Goal: Task Accomplishment & Management: Complete application form

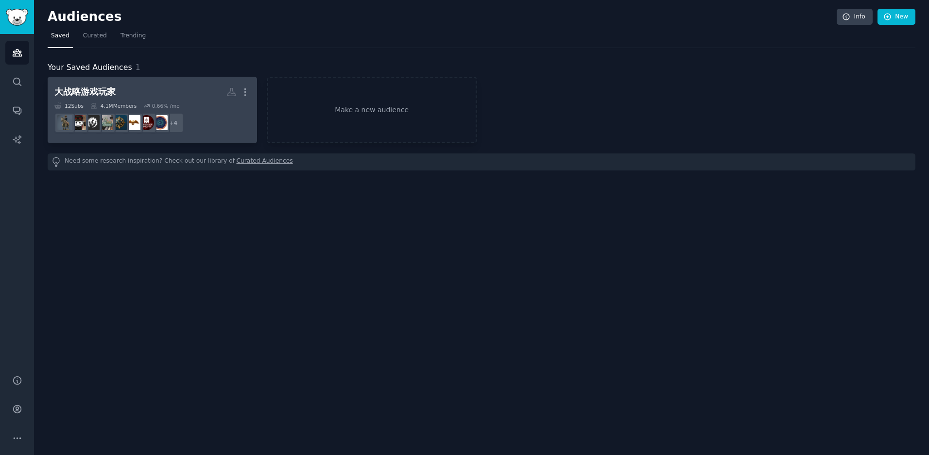
click at [86, 91] on div "大战略游戏玩家" at bounding box center [84, 92] width 61 height 12
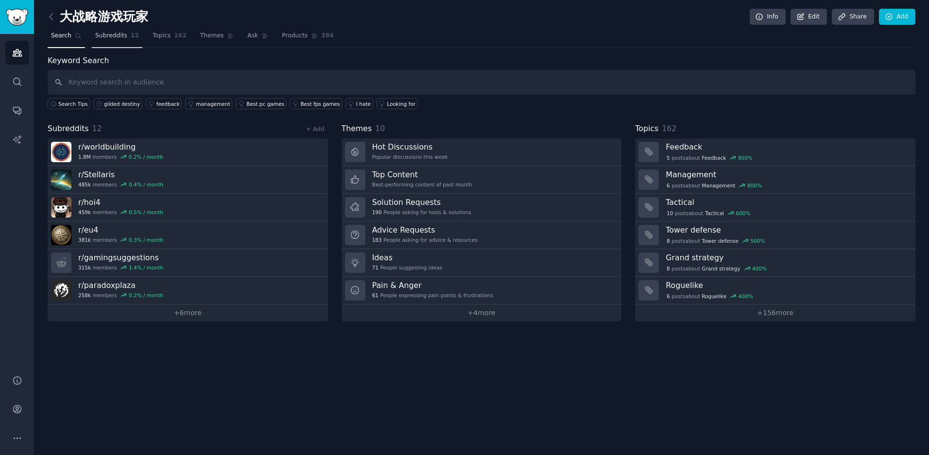
click at [117, 39] on span "Subreddits" at bounding box center [111, 36] width 32 height 9
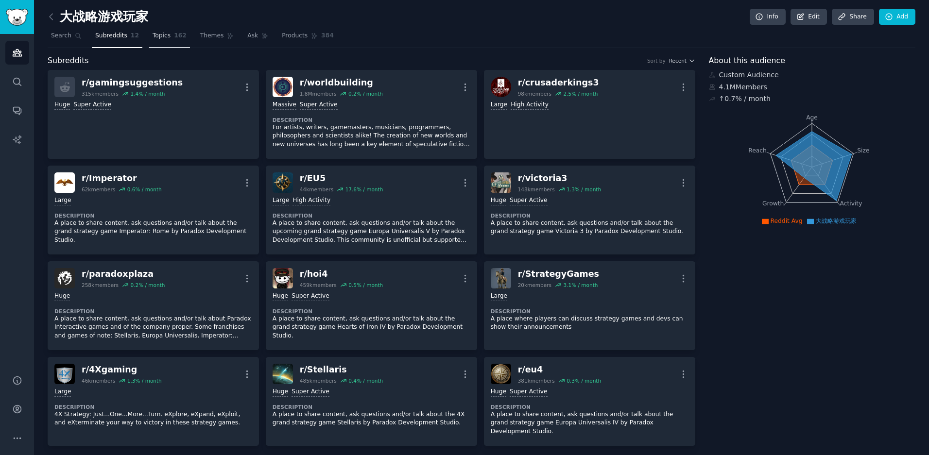
click at [161, 41] on link "Topics 162" at bounding box center [169, 38] width 41 height 20
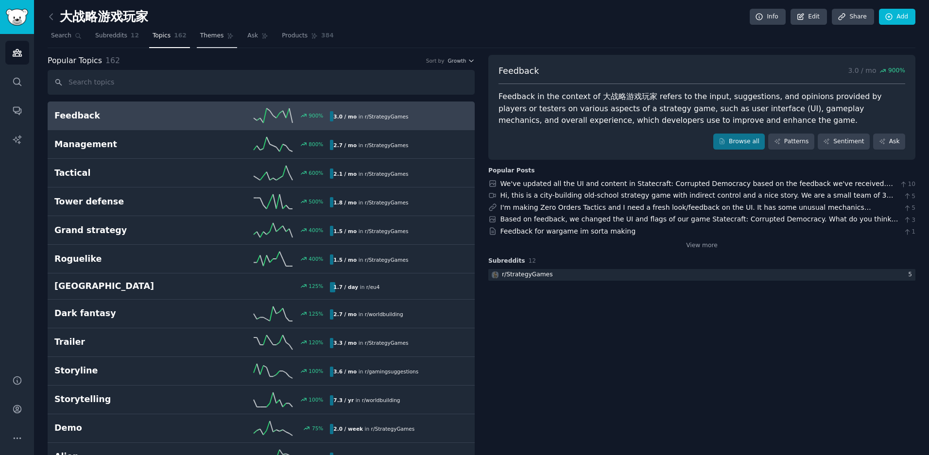
click at [215, 40] on span "Themes" at bounding box center [212, 36] width 24 height 9
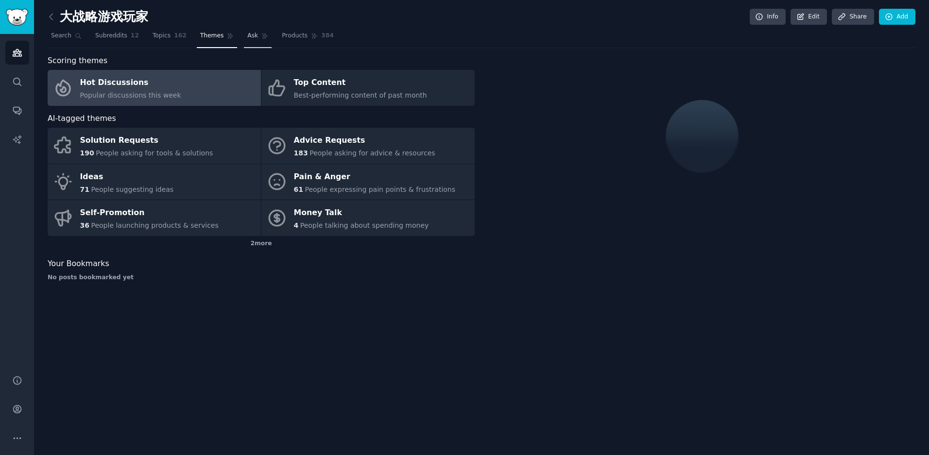
click at [247, 37] on span "Ask" at bounding box center [252, 36] width 11 height 9
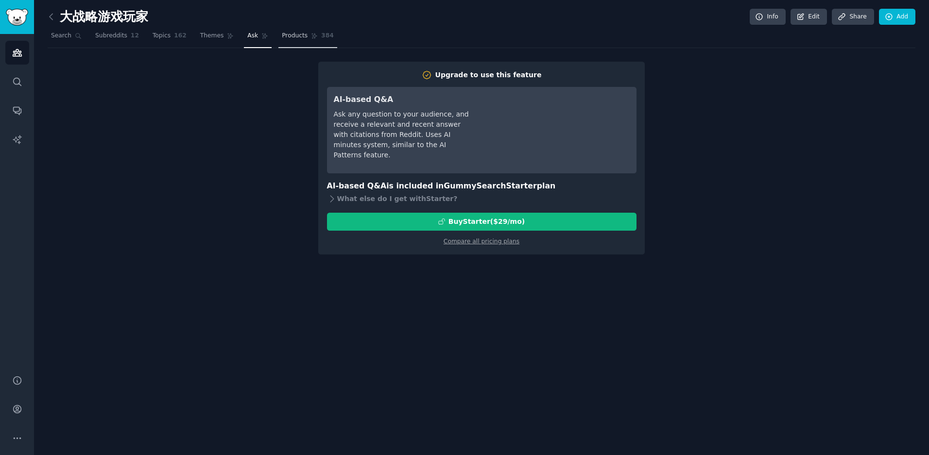
click at [287, 38] on span "Products" at bounding box center [295, 36] width 26 height 9
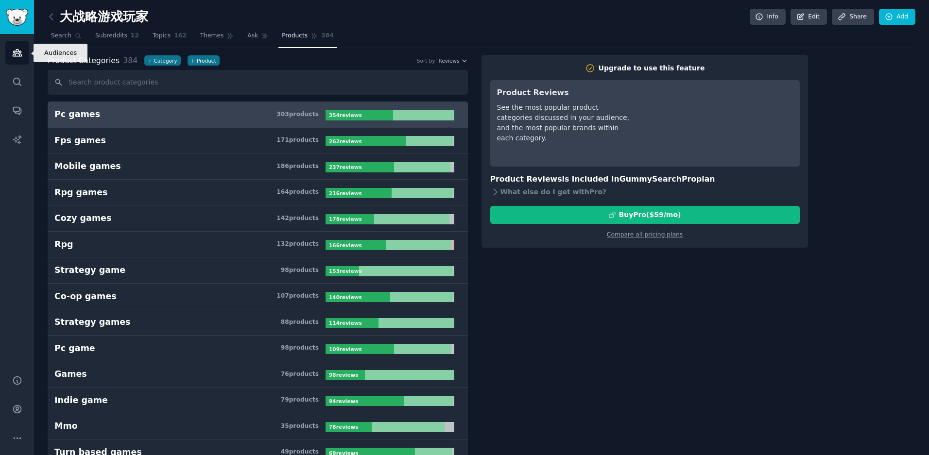
click at [18, 55] on icon "Sidebar" at bounding box center [17, 53] width 10 height 10
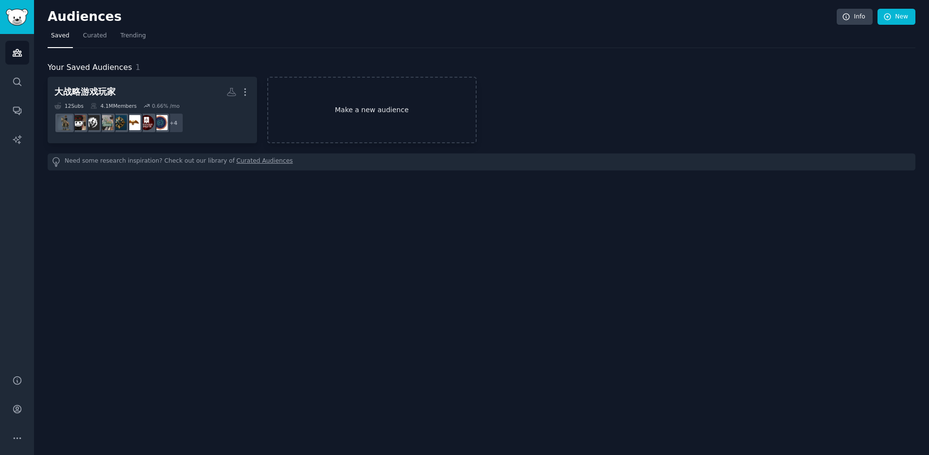
click at [345, 120] on link "Make a new audience" at bounding box center [371, 110] width 209 height 67
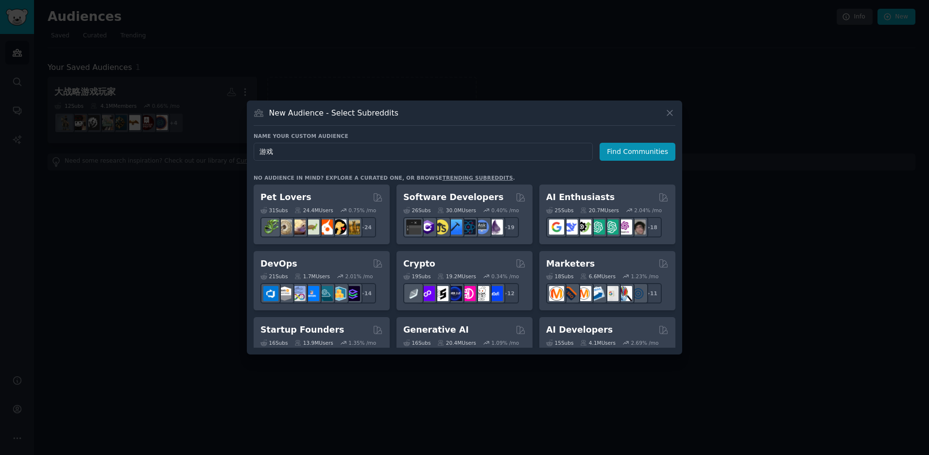
type input "游"
type input "indie game developer"
click button "Find Communities" at bounding box center [638, 152] width 76 height 18
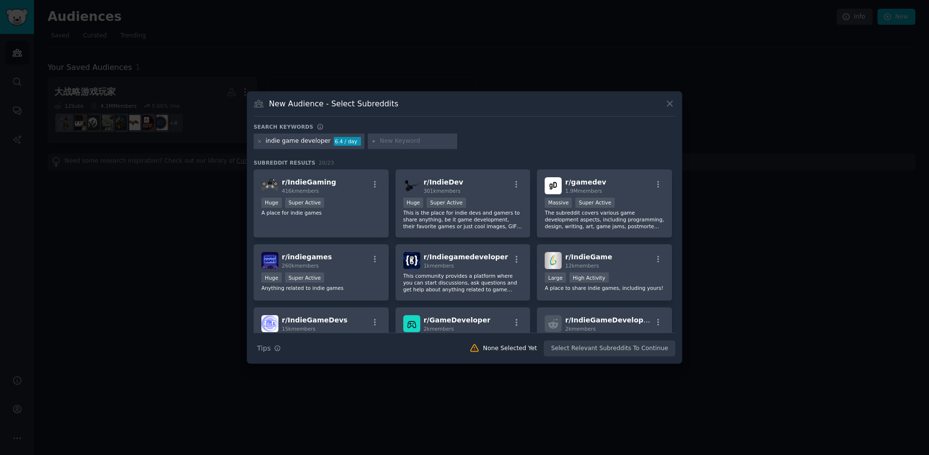
click at [369, 203] on div "Huge Super Active" at bounding box center [321, 204] width 120 height 12
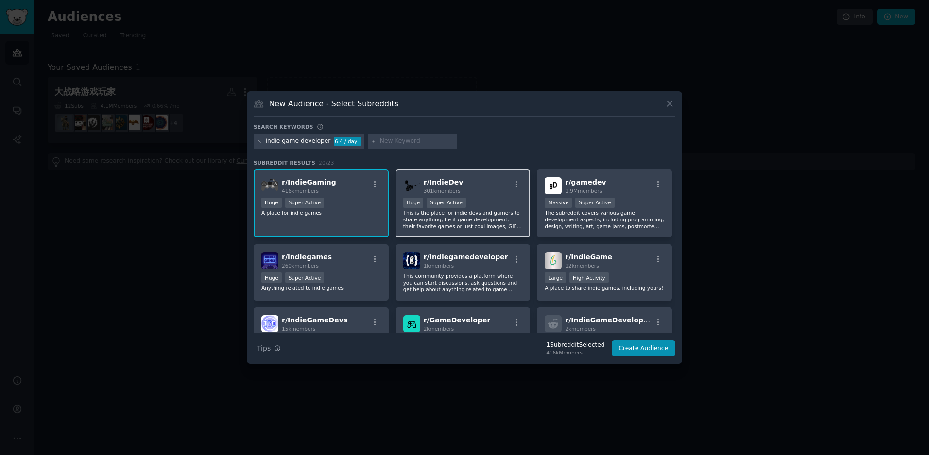
click at [490, 207] on div ">= 95th percentile for submissions / day Huge Super Active" at bounding box center [463, 204] width 120 height 12
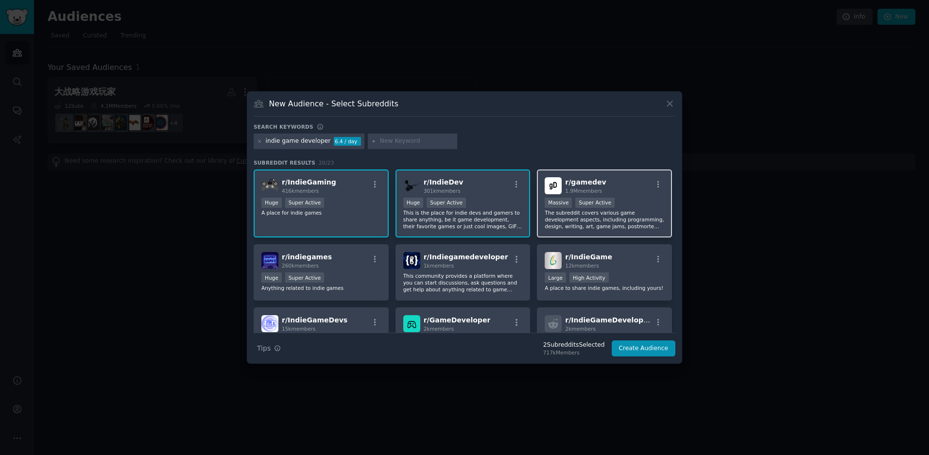
click at [631, 198] on div ">= 95th percentile for submissions / day Massive Super Active" at bounding box center [605, 204] width 120 height 12
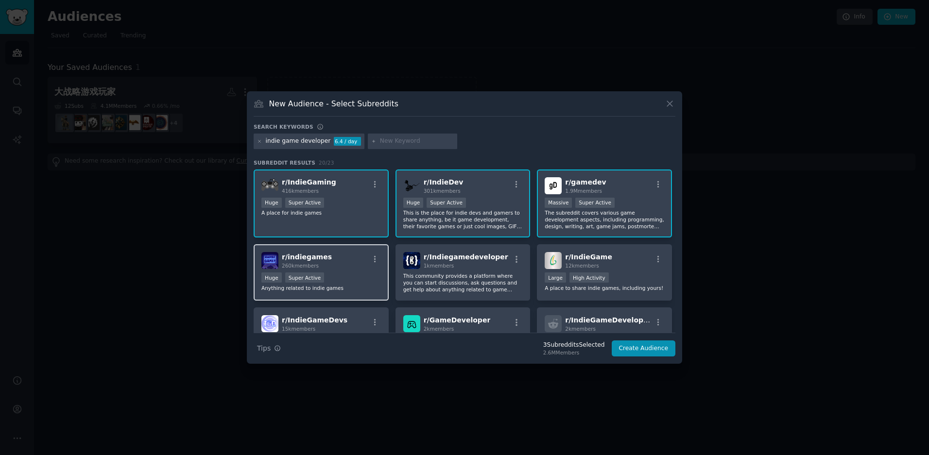
click at [335, 264] on div "r/ indiegames 260k members" at bounding box center [321, 260] width 120 height 17
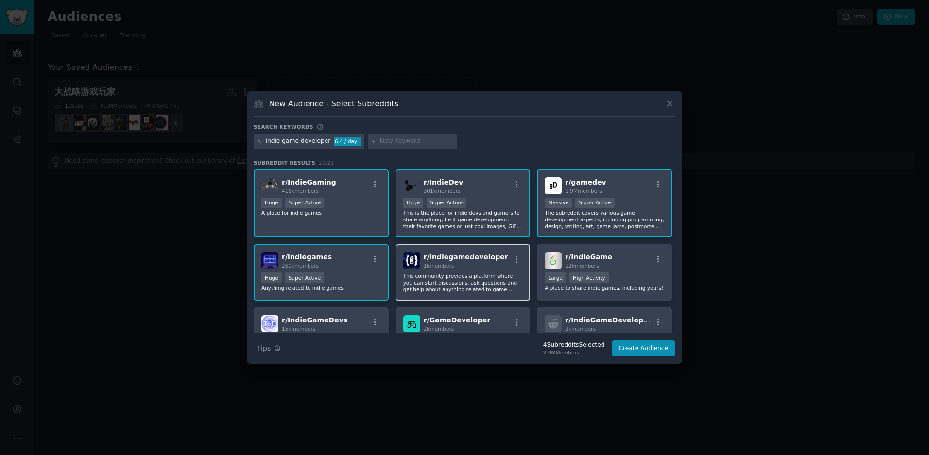
click at [485, 263] on div "1k members" at bounding box center [466, 265] width 85 height 7
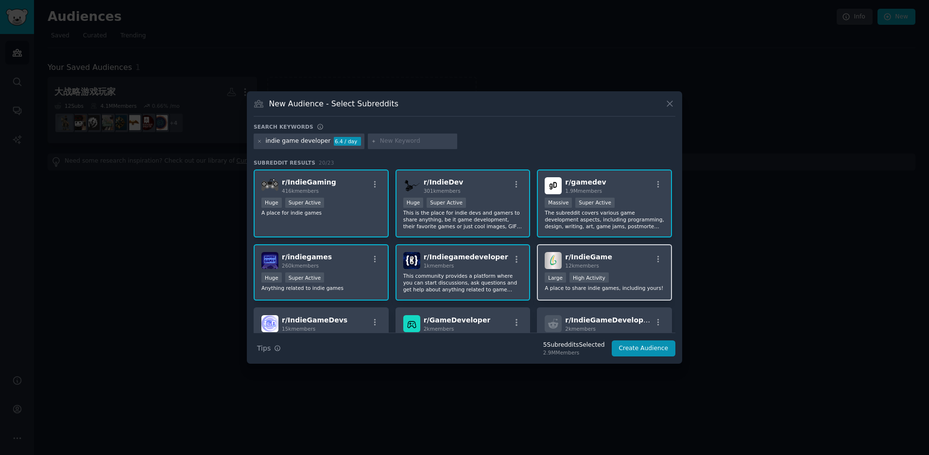
click at [621, 266] on div "r/ IndieGame 12k members" at bounding box center [605, 260] width 120 height 17
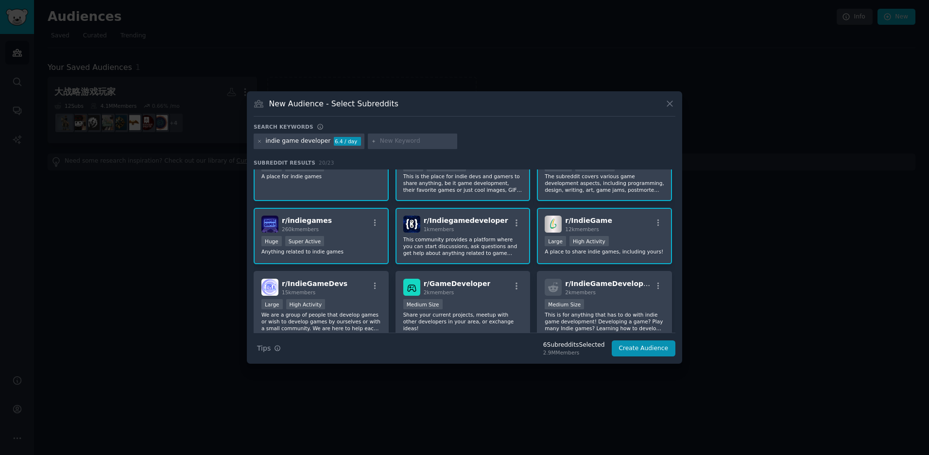
scroll to position [86, 0]
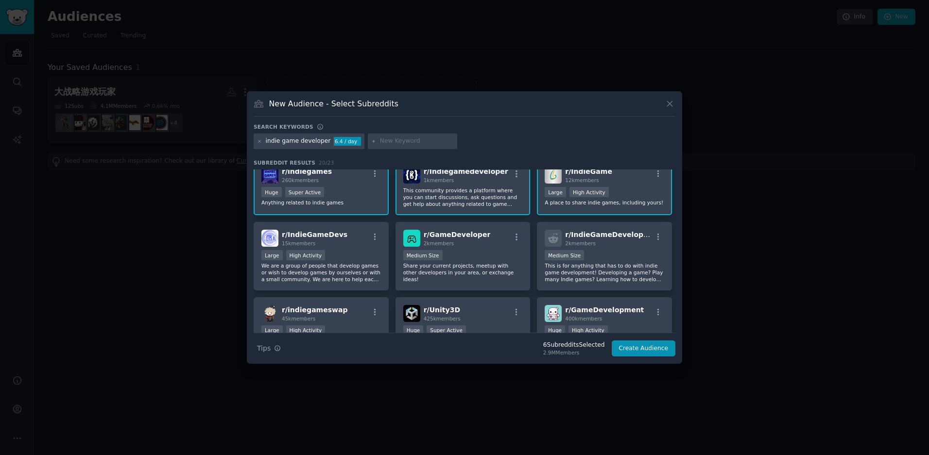
click at [621, 266] on p "This is for anything that has to do with indie game development! Developing a g…" at bounding box center [605, 272] width 120 height 20
click at [461, 264] on p "Share your current projects, meetup with other developers in your area, or exch…" at bounding box center [463, 272] width 120 height 20
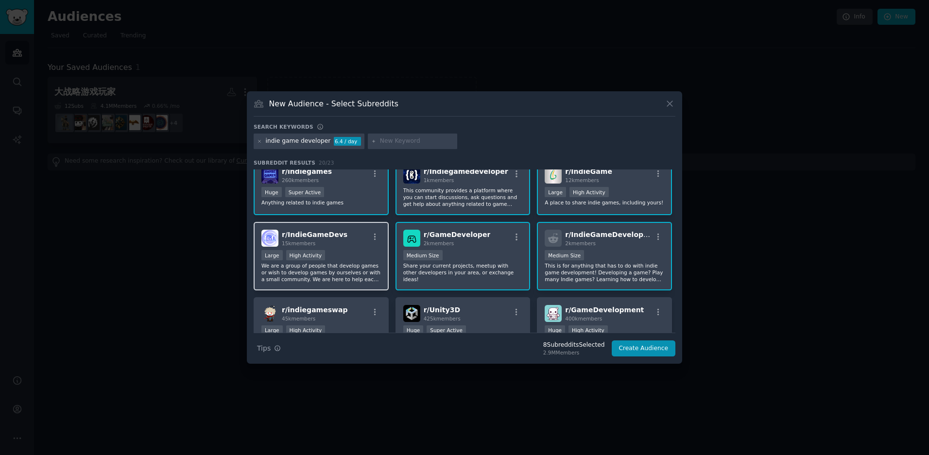
click at [351, 263] on p "We are a group of people that develop games or wish to develop games by ourselv…" at bounding box center [321, 272] width 120 height 20
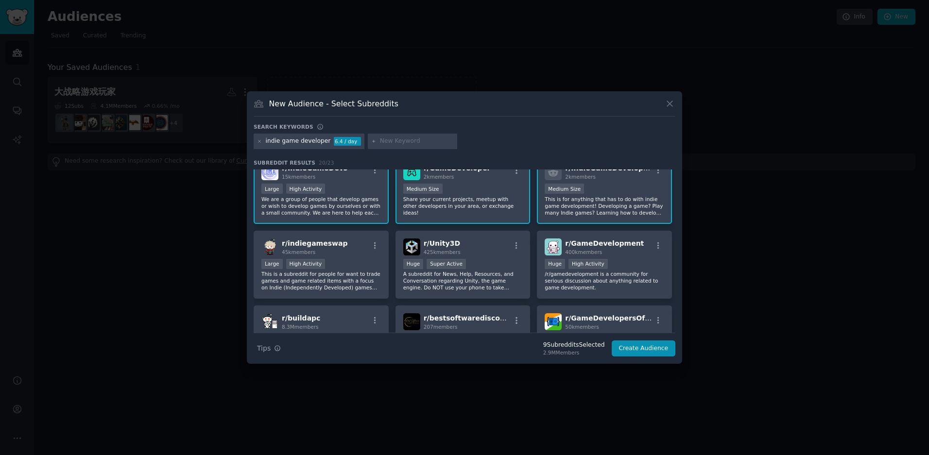
scroll to position [195, 0]
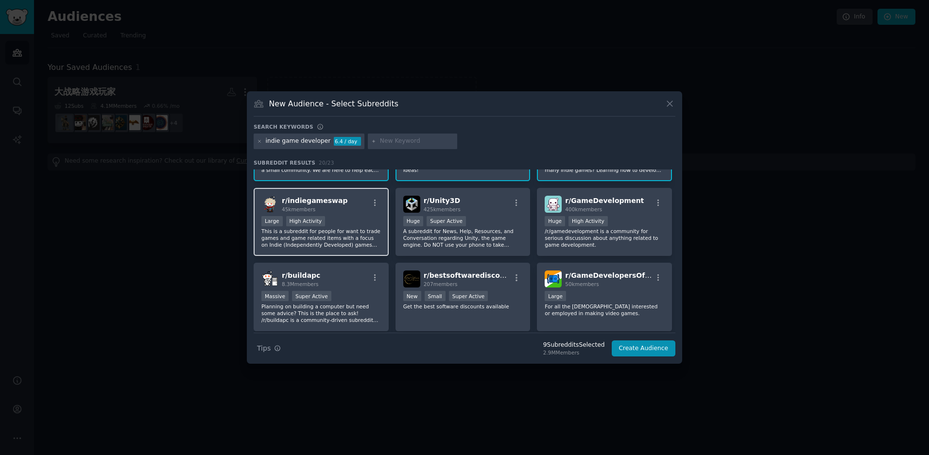
click at [361, 231] on p "This is a subreddit for people for want to trade games and game related items w…" at bounding box center [321, 238] width 120 height 20
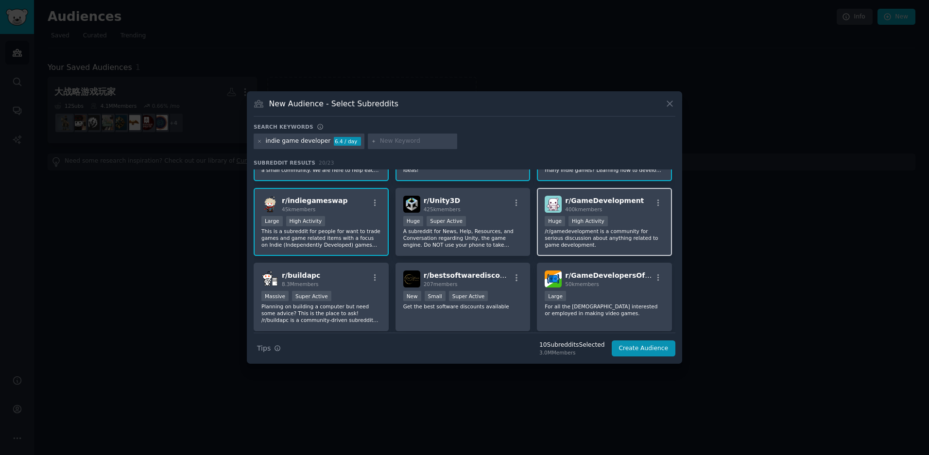
click at [623, 218] on div ">= 80th percentile for submissions / day Huge High Activity" at bounding box center [605, 222] width 120 height 12
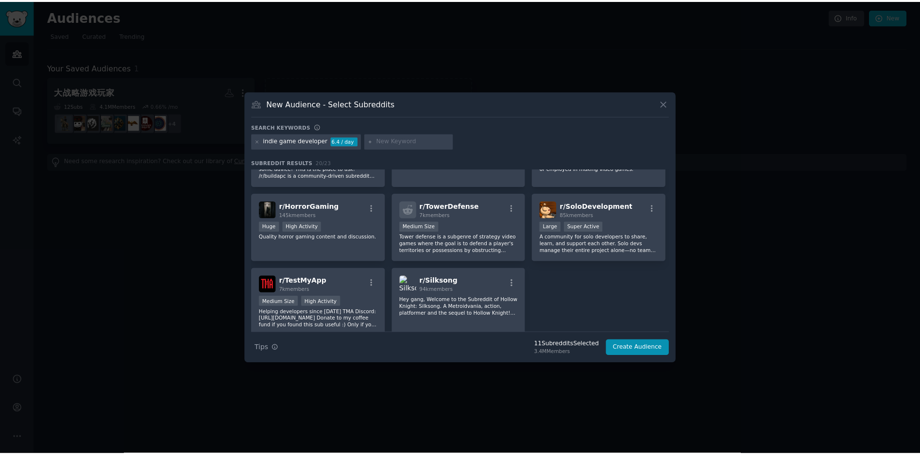
scroll to position [347, 0]
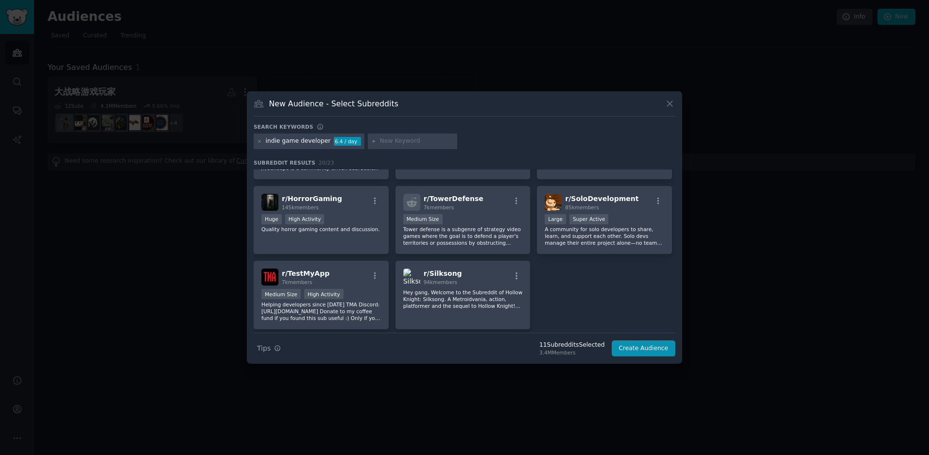
click at [623, 218] on div "Large Super Active" at bounding box center [605, 220] width 120 height 12
click at [644, 350] on button "Create Audience" at bounding box center [644, 349] width 64 height 17
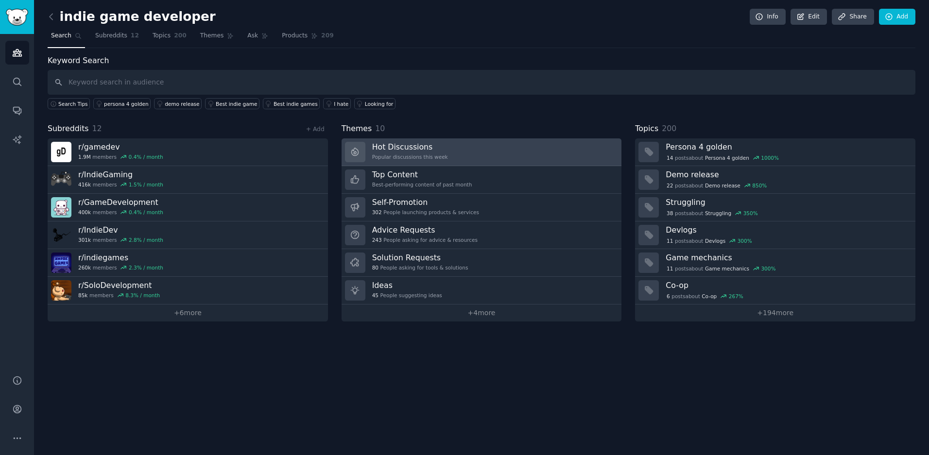
click at [420, 140] on link "Hot Discussions Popular discussions this week" at bounding box center [482, 153] width 280 height 28
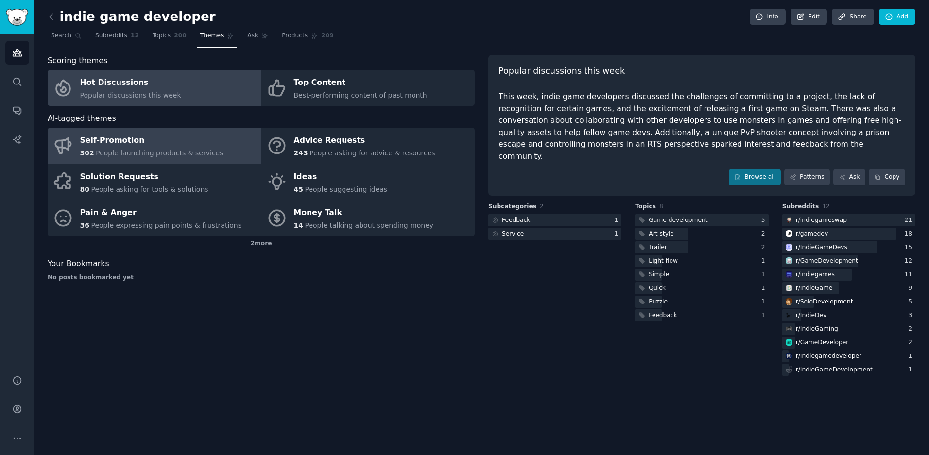
click at [170, 155] on span "People launching products & services" at bounding box center [159, 153] width 127 height 8
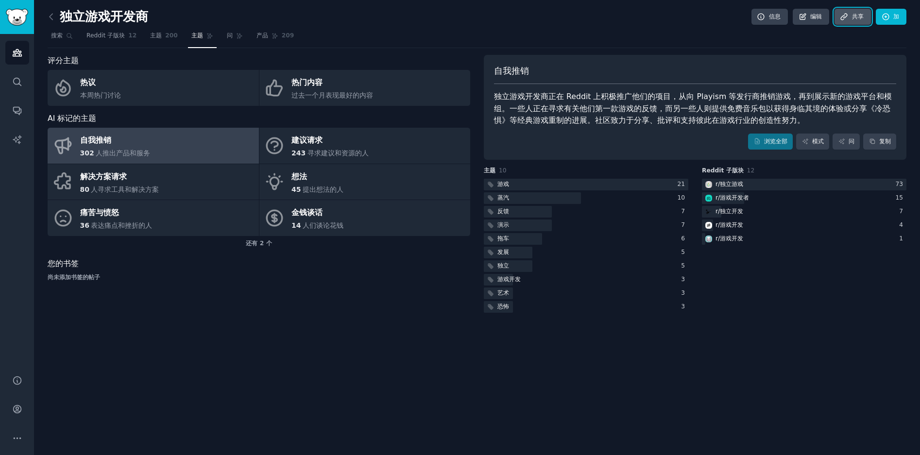
click at [850, 19] on link "共享" at bounding box center [853, 17] width 36 height 17
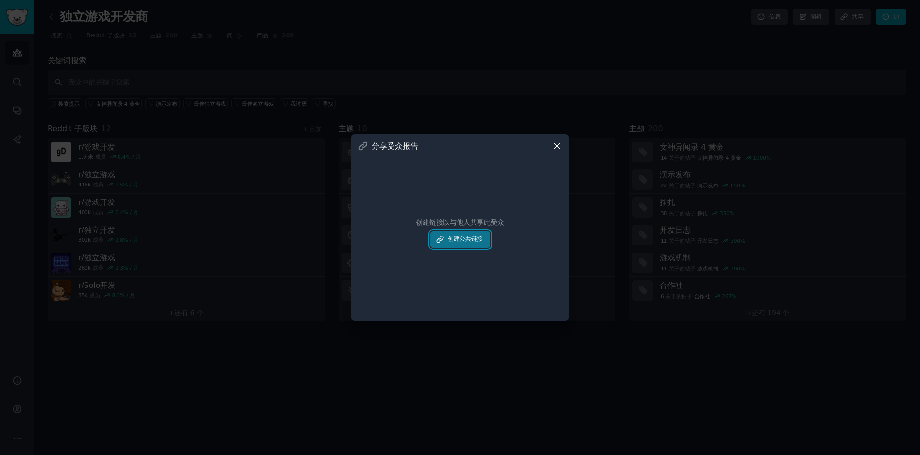
click at [466, 237] on font "创建公共链接" at bounding box center [465, 239] width 35 height 9
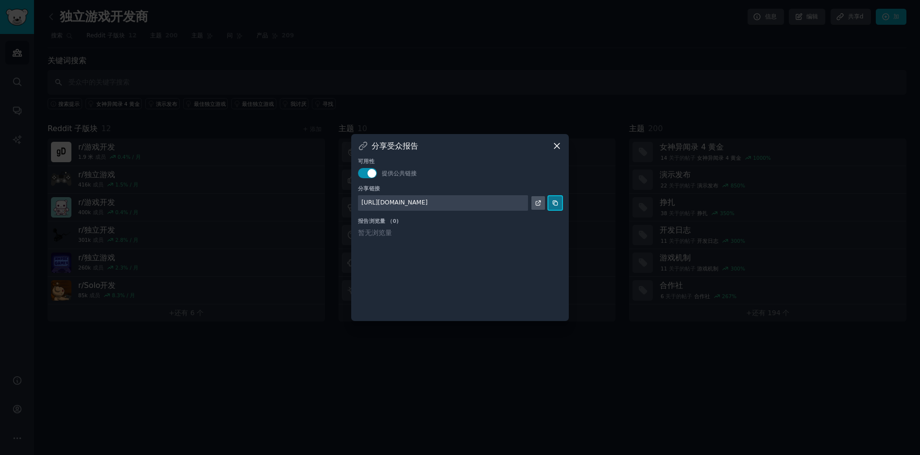
click at [556, 205] on icon at bounding box center [555, 203] width 4 height 4
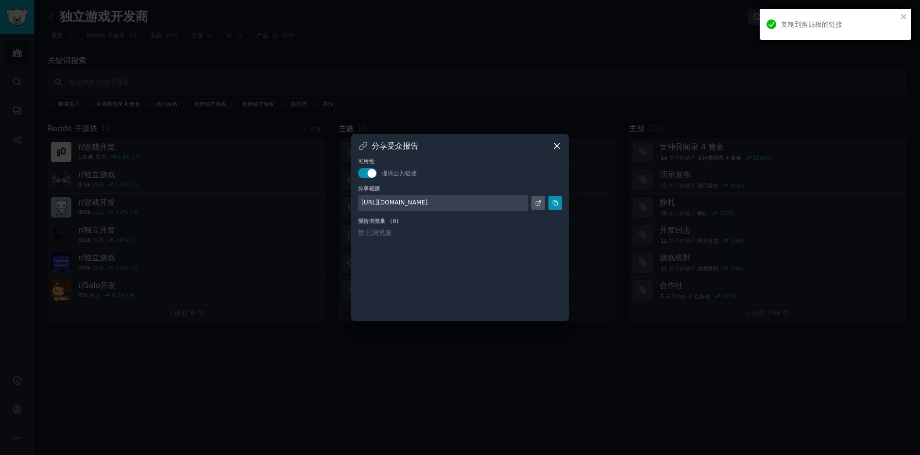
click at [561, 147] on icon at bounding box center [557, 146] width 10 height 10
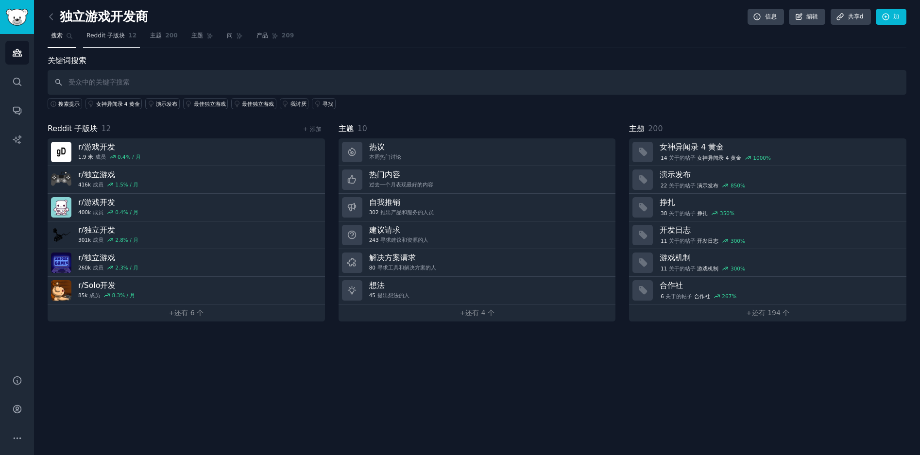
click at [121, 37] on span "Reddit 子版块" at bounding box center [106, 36] width 38 height 9
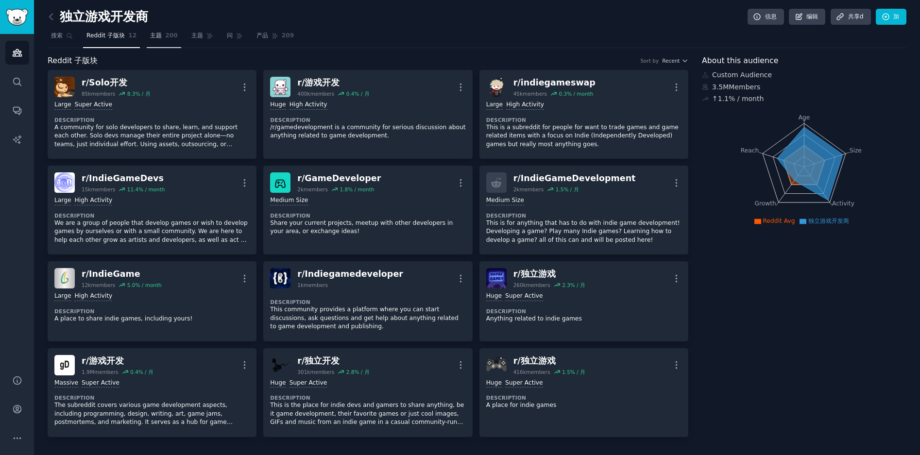
click at [165, 37] on span "200" at bounding box center [171, 36] width 13 height 9
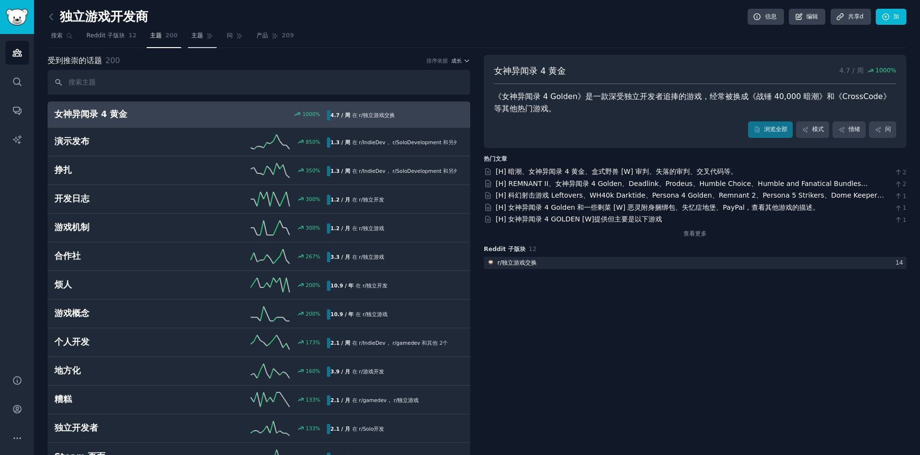
click at [194, 37] on span "主题" at bounding box center [197, 36] width 12 height 9
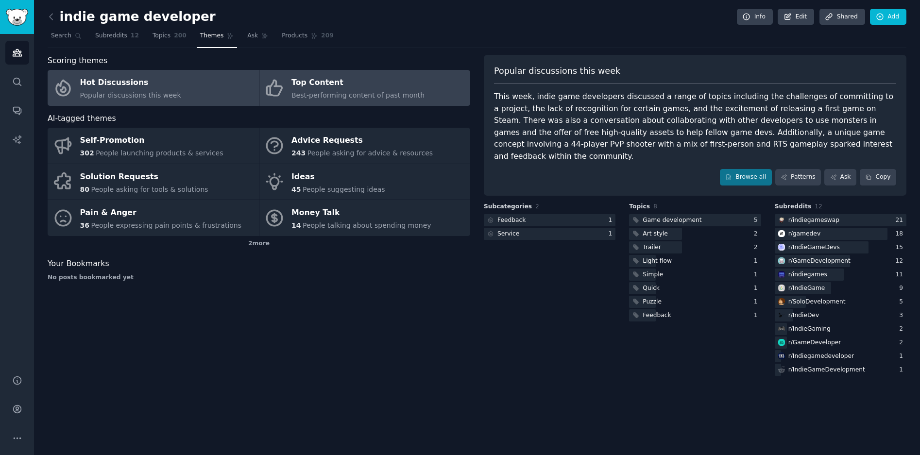
click at [314, 99] on span "Best-performing content of past month" at bounding box center [358, 95] width 133 height 8
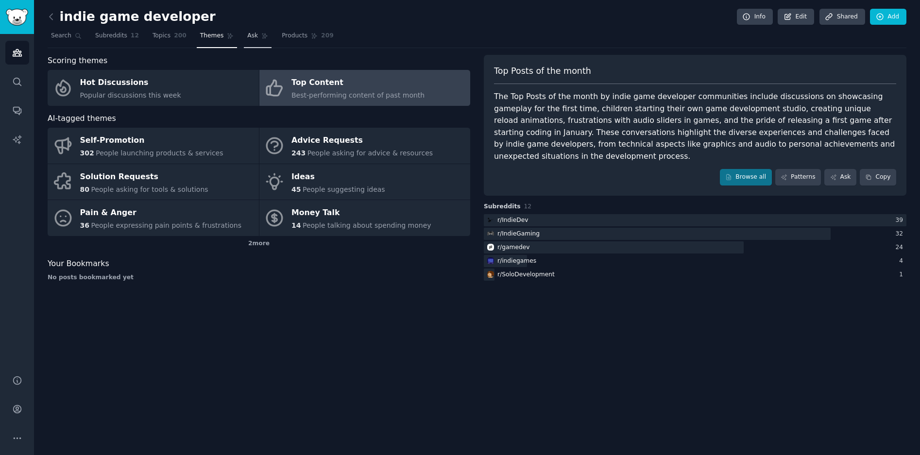
click at [250, 41] on link "Ask" at bounding box center [258, 38] width 28 height 20
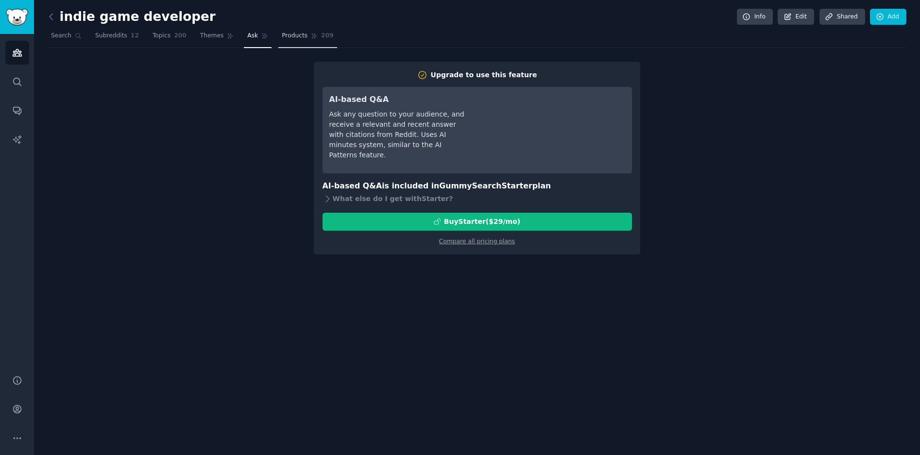
click at [287, 41] on link "Products 209" at bounding box center [307, 38] width 58 height 20
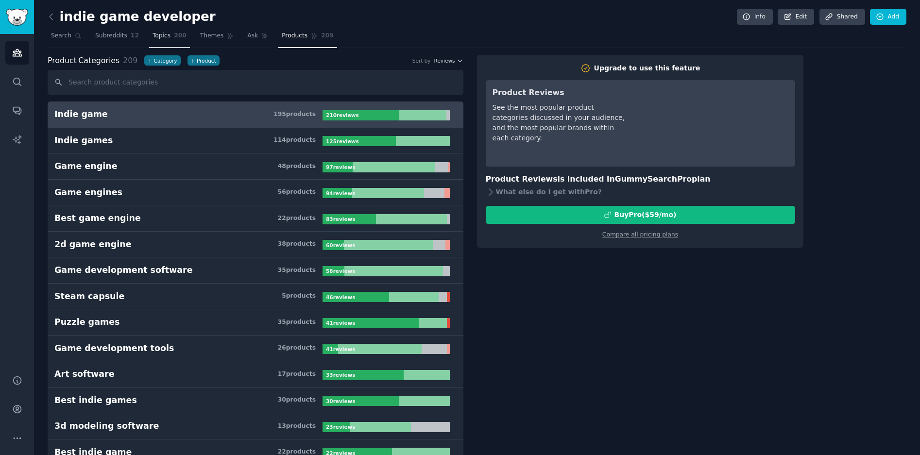
click at [174, 35] on span "200" at bounding box center [180, 36] width 13 height 9
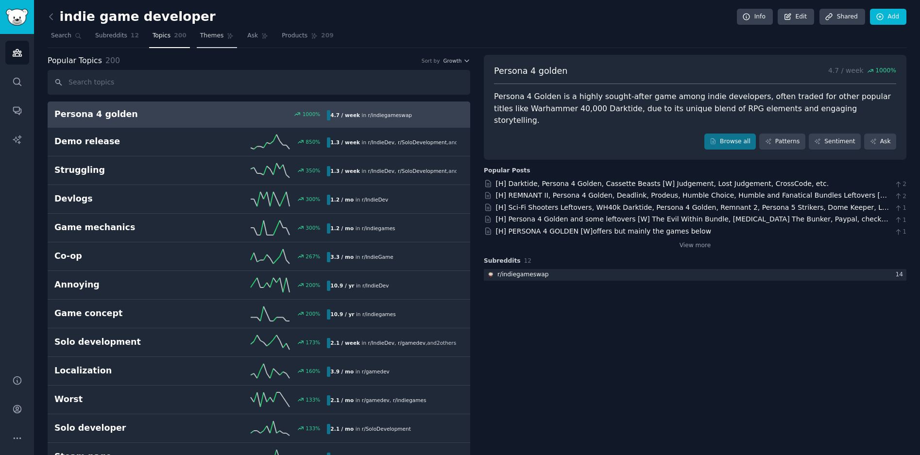
click at [215, 35] on span "Themes" at bounding box center [212, 36] width 24 height 9
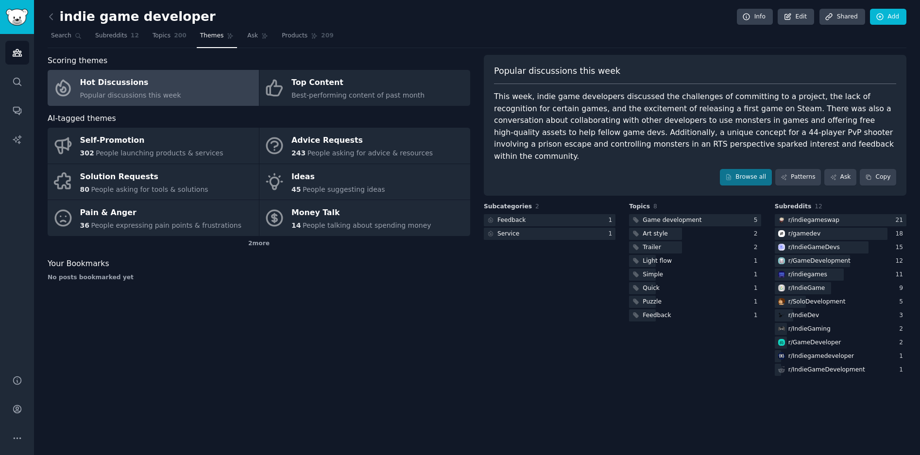
click at [534, 332] on div "Subcategories 2 Feedback 1 Service 1" at bounding box center [550, 290] width 132 height 175
click at [760, 169] on link "Browse all" at bounding box center [746, 177] width 52 height 17
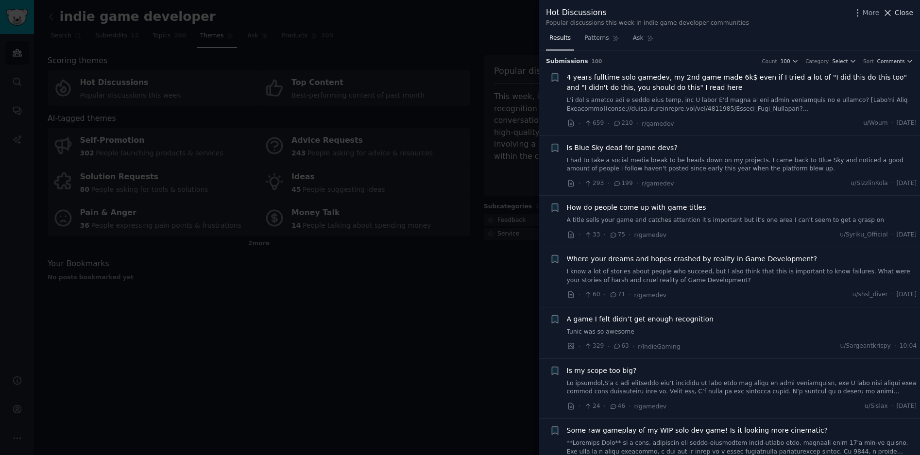
click at [908, 15] on span "Close" at bounding box center [904, 13] width 18 height 10
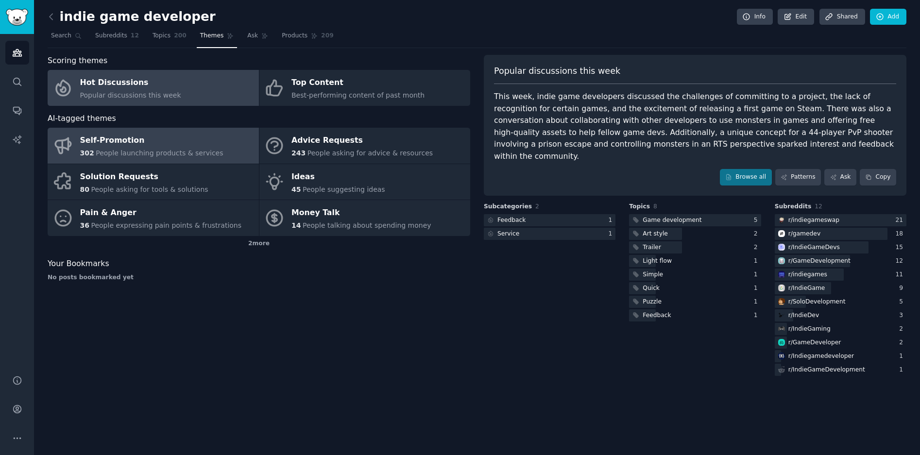
click at [148, 152] on span "People launching products & services" at bounding box center [159, 153] width 127 height 8
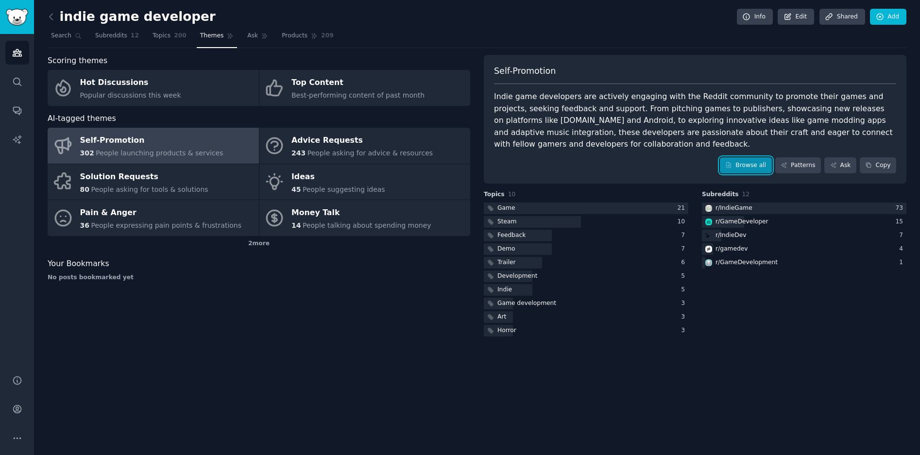
click at [746, 168] on link "Browse all" at bounding box center [746, 165] width 52 height 17
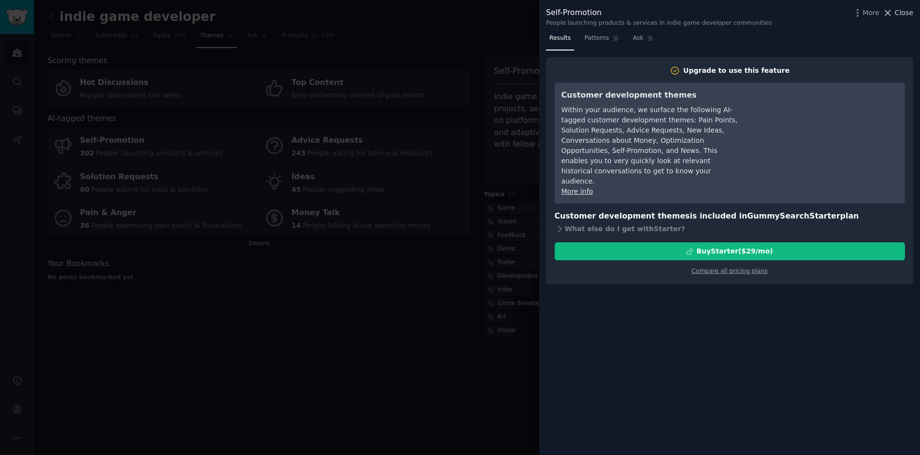
click at [910, 13] on span "Close" at bounding box center [904, 13] width 18 height 10
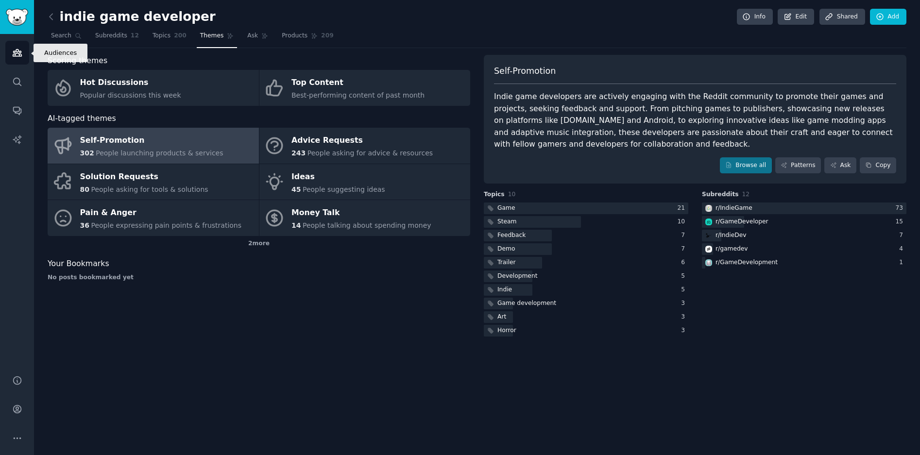
click at [16, 57] on icon "Sidebar" at bounding box center [17, 53] width 10 height 10
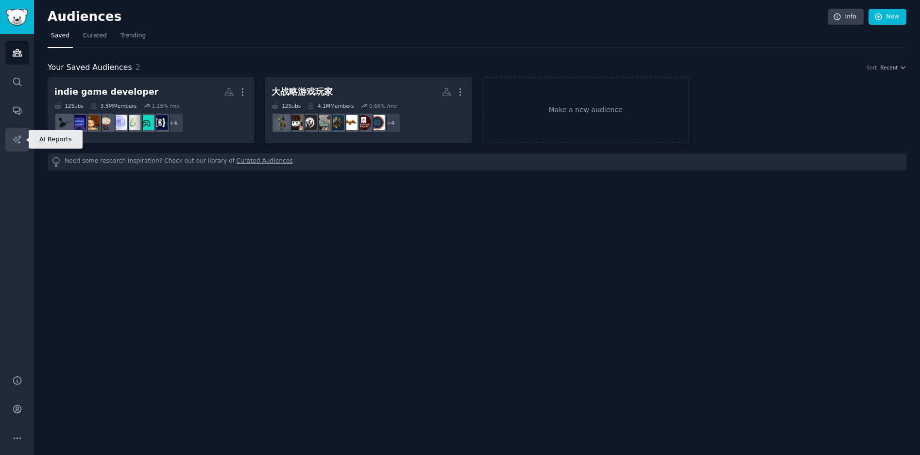
click at [19, 138] on icon "Sidebar" at bounding box center [17, 139] width 8 height 8
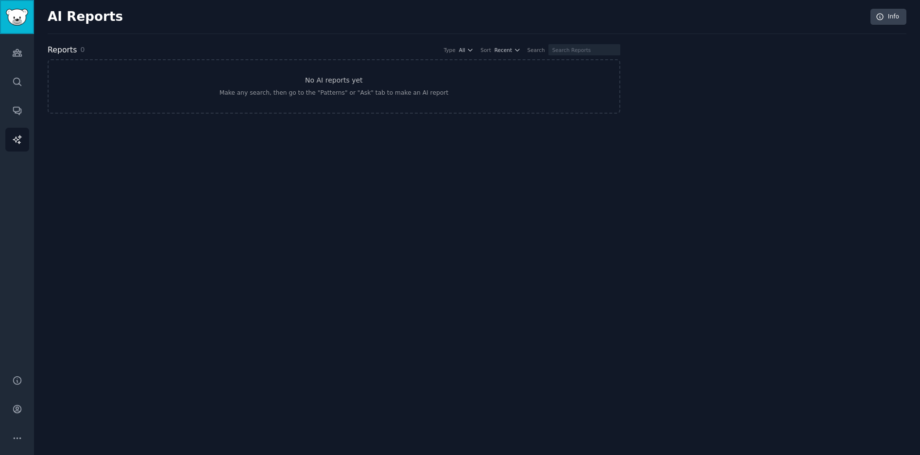
click at [23, 19] on img "Sidebar" at bounding box center [17, 17] width 22 height 17
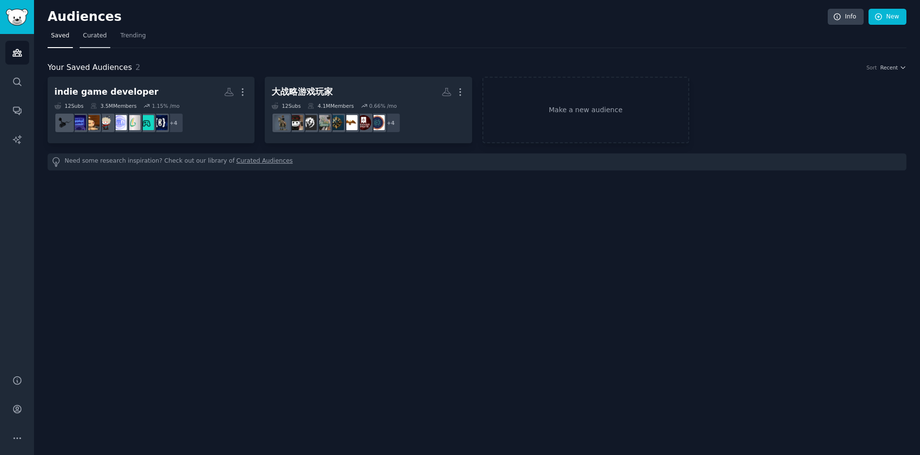
click at [104, 41] on link "Curated" at bounding box center [95, 38] width 31 height 20
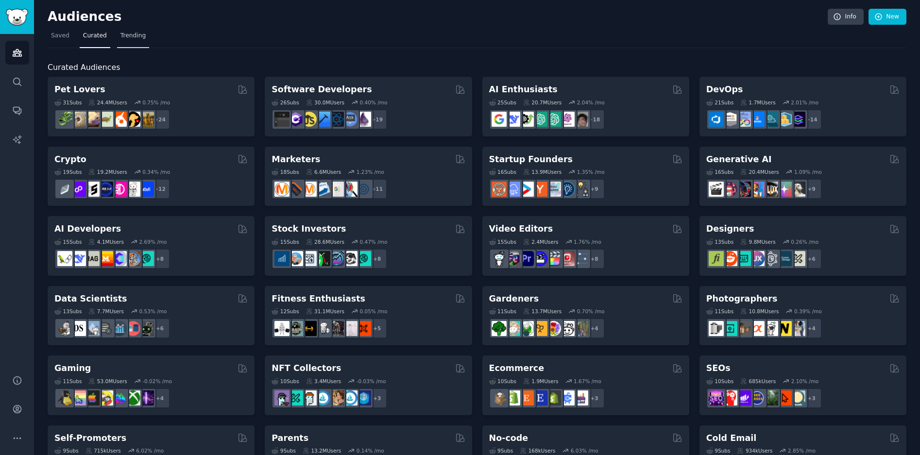
click at [133, 40] on link "Trending" at bounding box center [133, 38] width 32 height 20
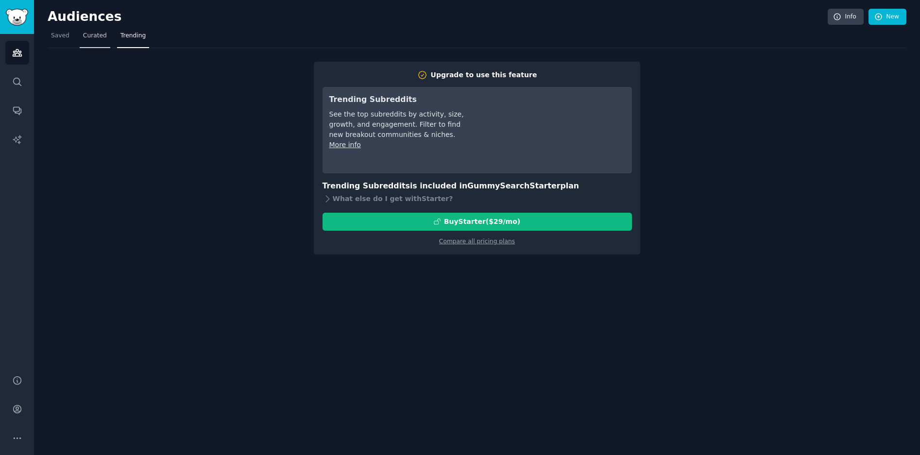
click at [92, 40] on link "Curated" at bounding box center [95, 38] width 31 height 20
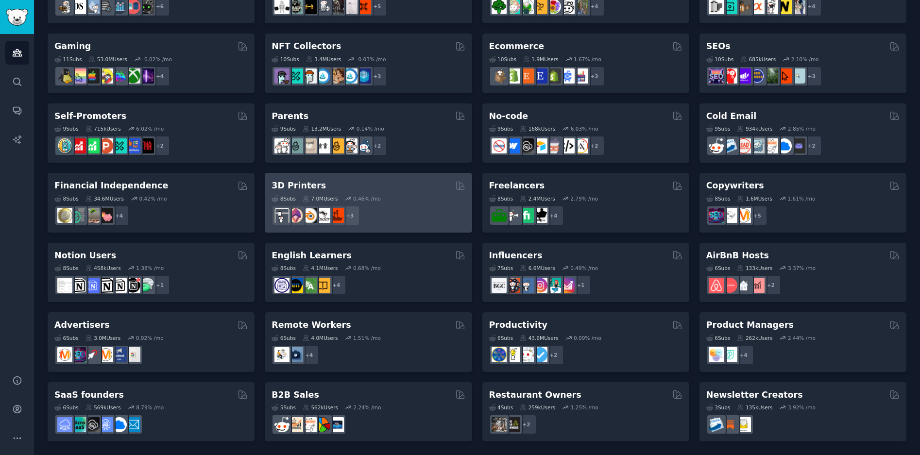
scroll to position [17, 0]
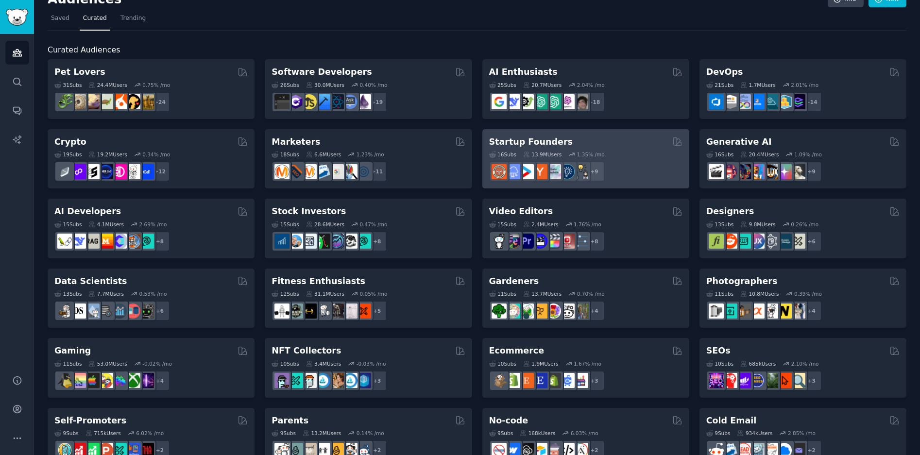
click at [549, 142] on h2 "Startup Founders" at bounding box center [531, 142] width 84 height 12
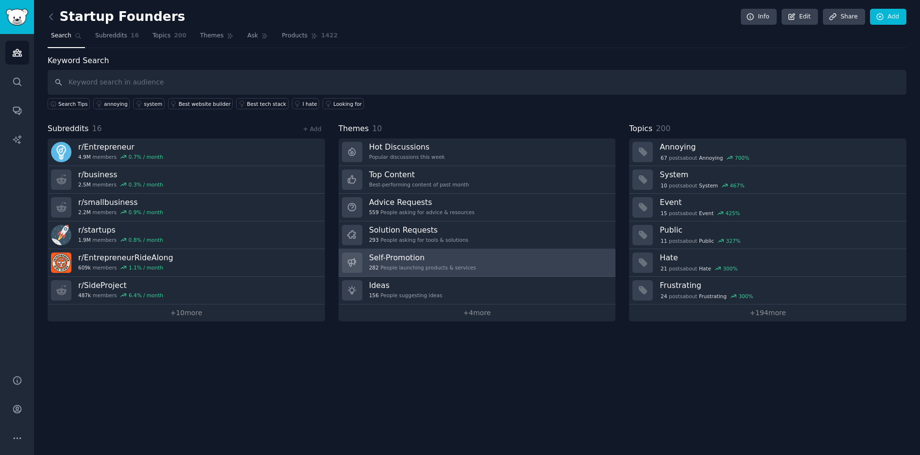
click at [489, 263] on link "Self-Promotion 282 People launching products & services" at bounding box center [477, 263] width 277 height 28
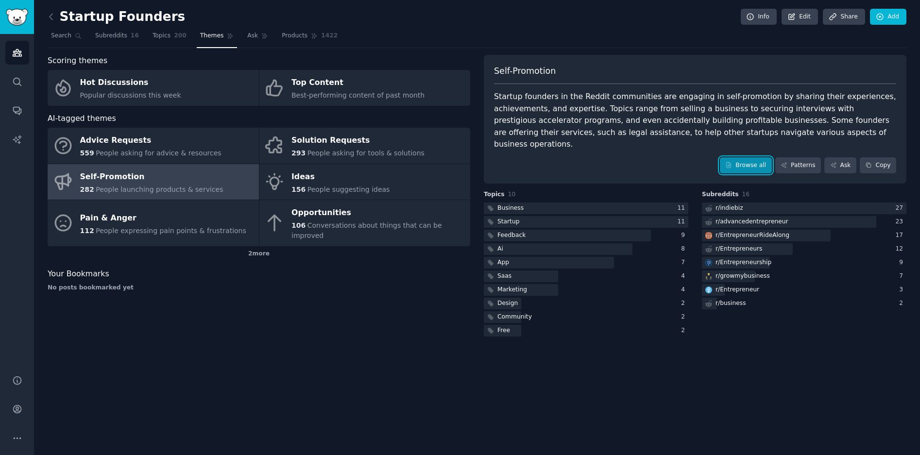
click at [735, 157] on link "Browse all" at bounding box center [746, 165] width 52 height 17
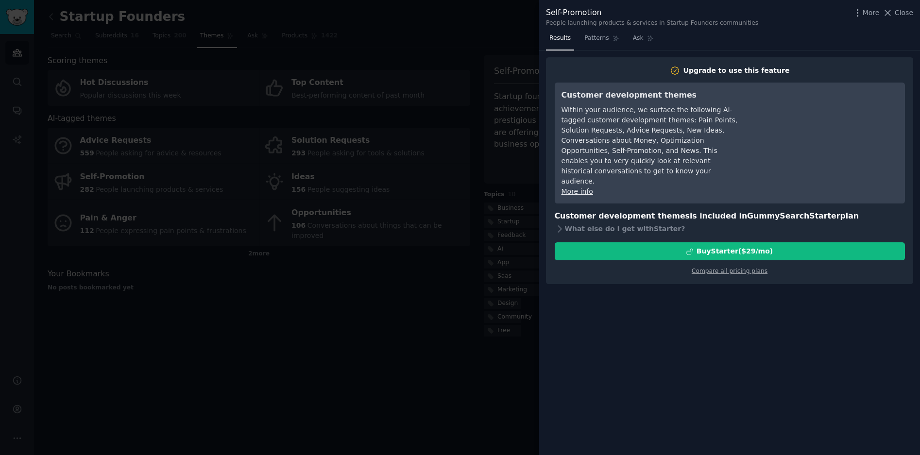
click at [371, 302] on div at bounding box center [460, 227] width 920 height 455
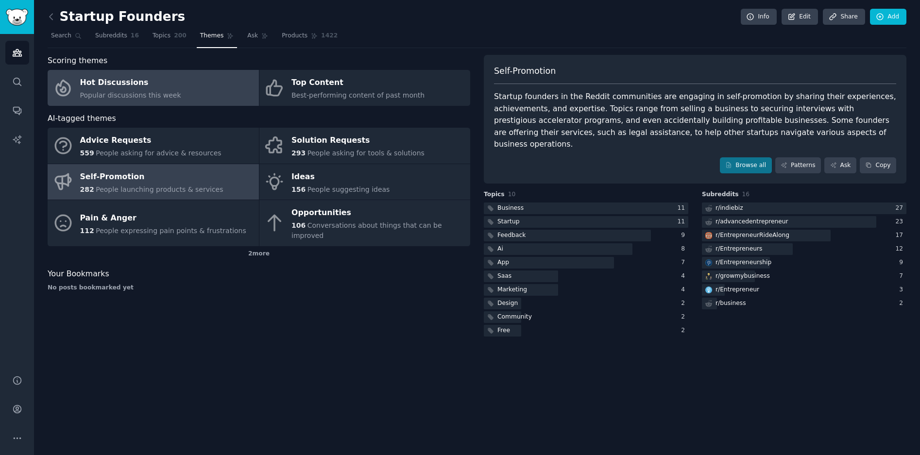
click at [128, 97] on span "Popular discussions this week" at bounding box center [130, 95] width 101 height 8
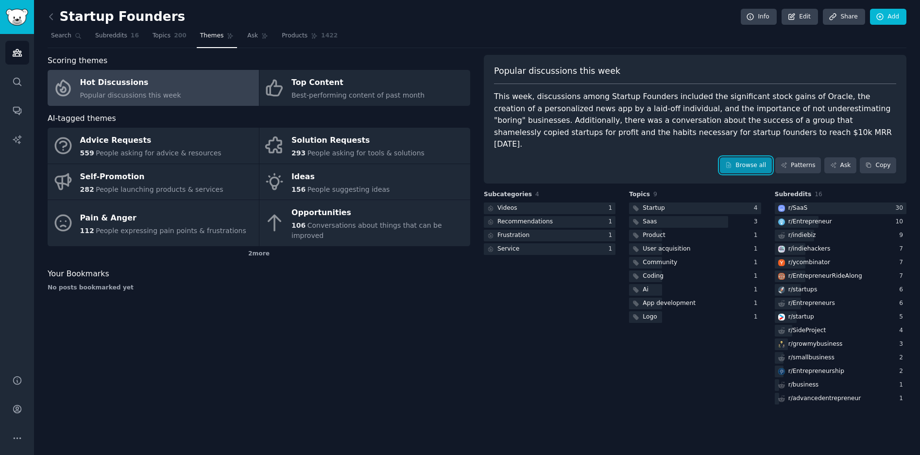
click at [731, 163] on icon at bounding box center [729, 165] width 4 height 5
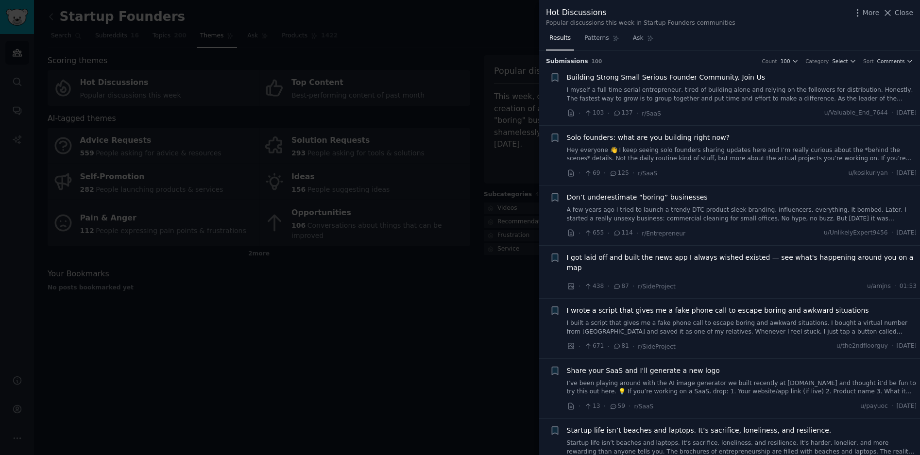
click at [644, 140] on span "Solo founders: what are you building right now?" at bounding box center [648, 138] width 163 height 10
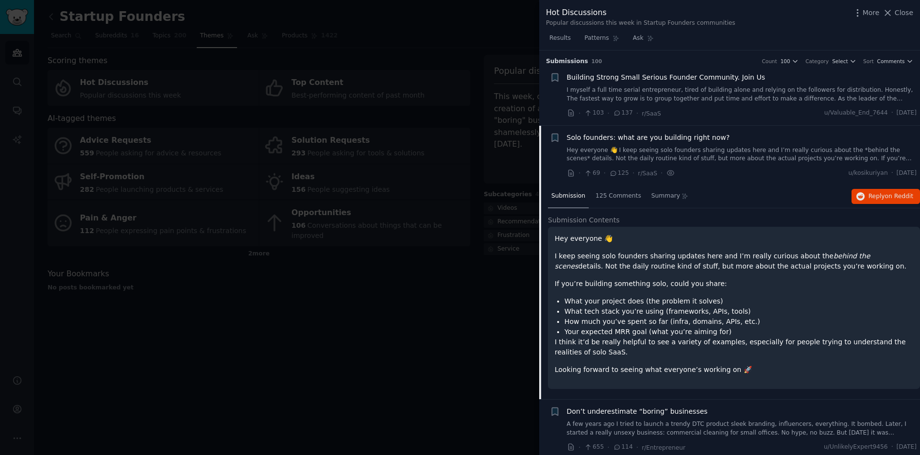
scroll to position [75, 0]
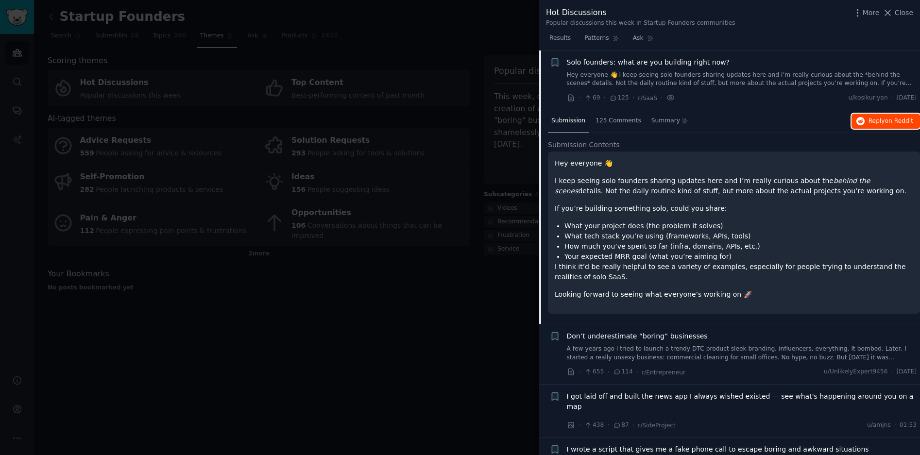
click at [880, 124] on span "Reply on Reddit" at bounding box center [891, 121] width 45 height 9
